Goal: Information Seeking & Learning: Learn about a topic

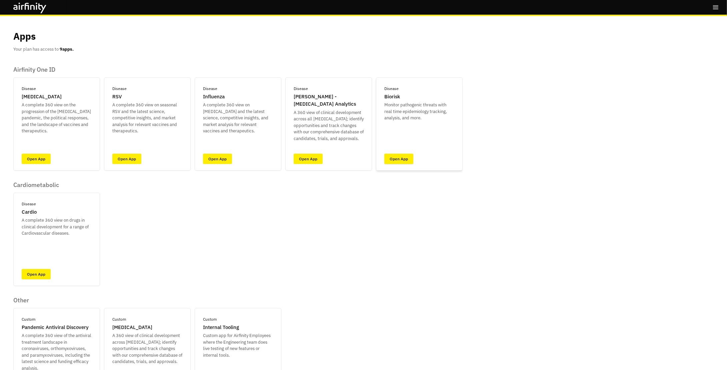
click at [401, 161] on link "Open App" at bounding box center [399, 159] width 29 height 10
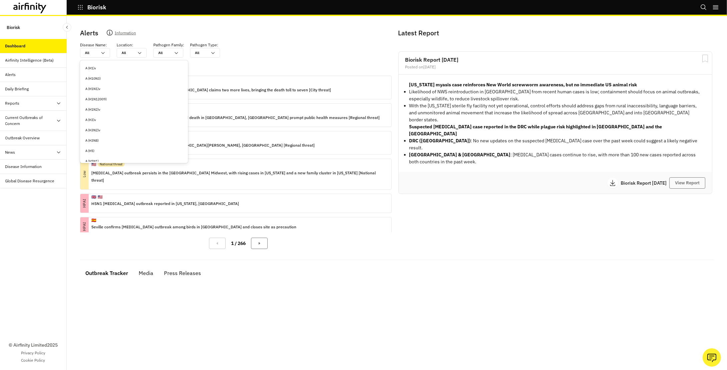
type input "m"
type input "me"
type input "m"
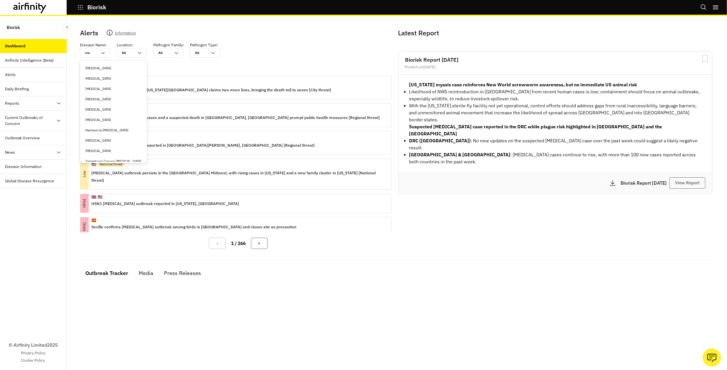
type input "m"
type input "n"
type input "ne"
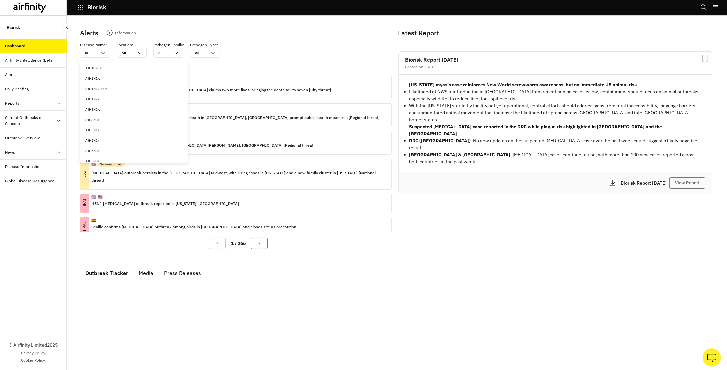
type input "new"
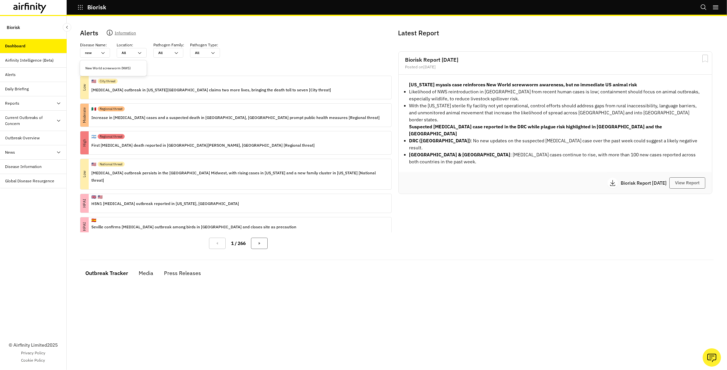
click at [101, 70] on div "New World screwworm (NWS)" at bounding box center [113, 68] width 64 height 10
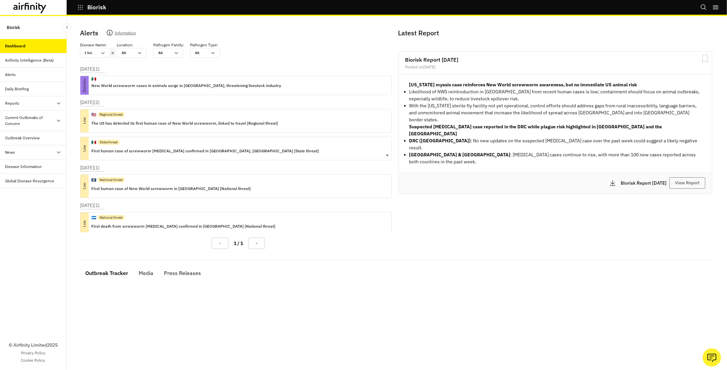
click at [162, 151] on p "First human case of screwworm myiasis confirmed in Tabasco, Mexico [State threa…" at bounding box center [204, 150] width 227 height 7
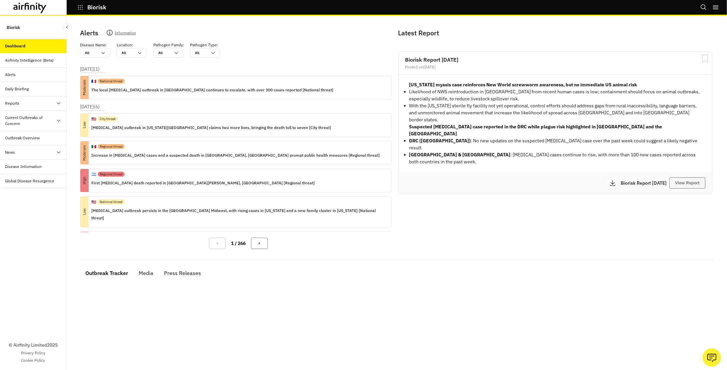
click at [675, 177] on button "View Report" at bounding box center [688, 182] width 36 height 11
